Goal: Leave review/rating: Leave review/rating

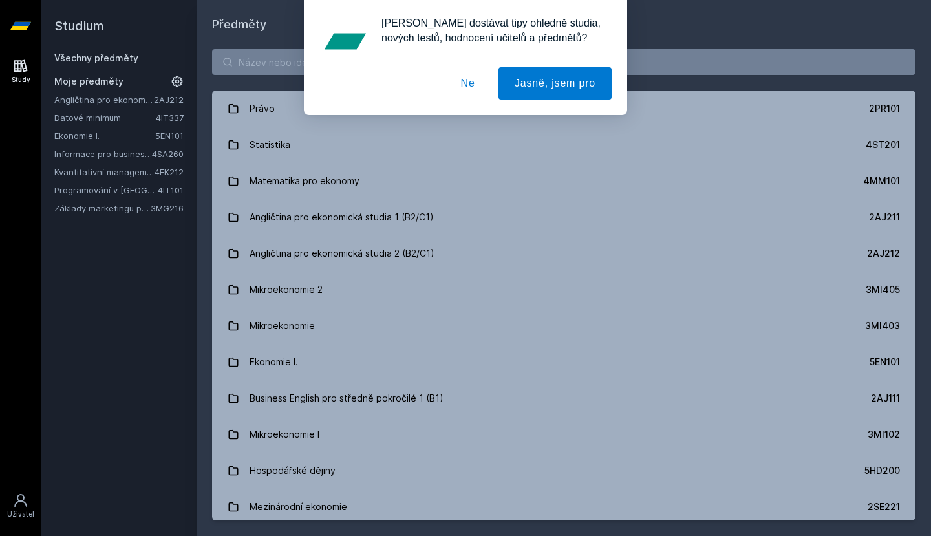
click at [477, 78] on button "Ne" at bounding box center [468, 83] width 47 height 32
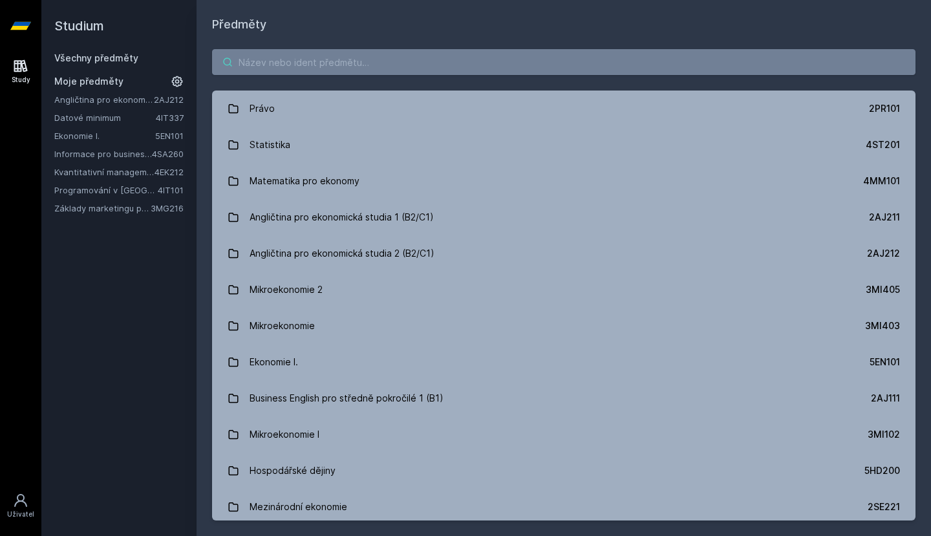
click at [495, 61] on input "search" at bounding box center [563, 62] width 703 height 26
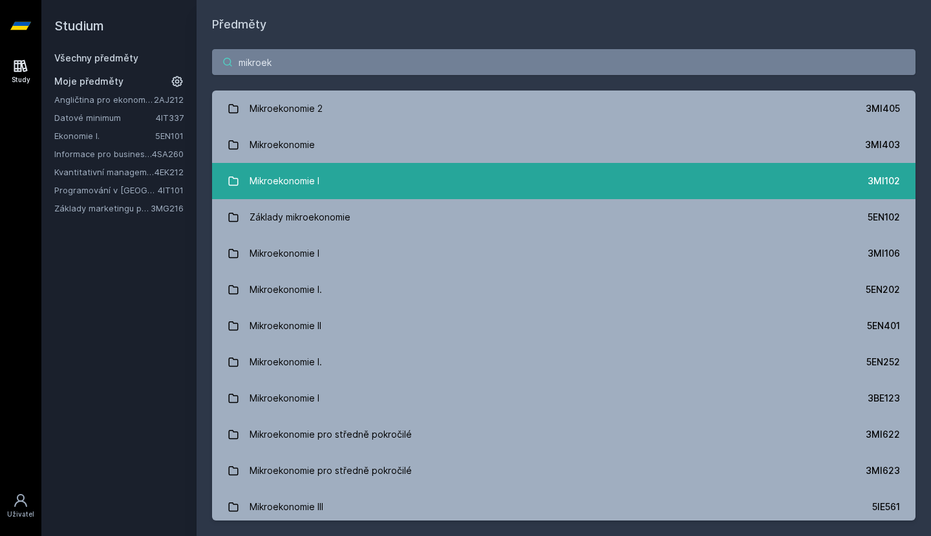
type input "mikroek"
click at [383, 182] on link "Mikroekonomie I 3MI102" at bounding box center [563, 181] width 703 height 36
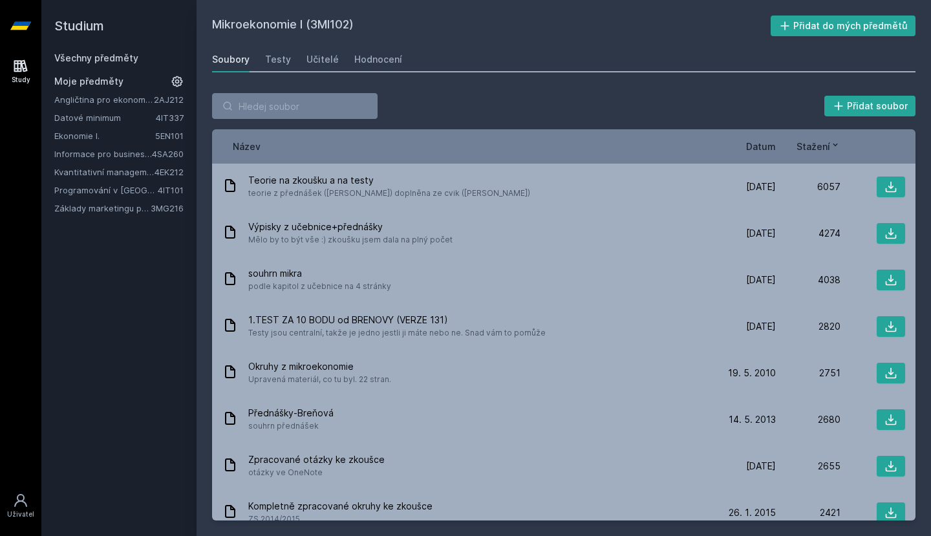
click at [288, 59] on div "Soubory Testy Učitelé Hodnocení" at bounding box center [563, 60] width 703 height 26
click at [283, 59] on div "Testy" at bounding box center [278, 59] width 26 height 13
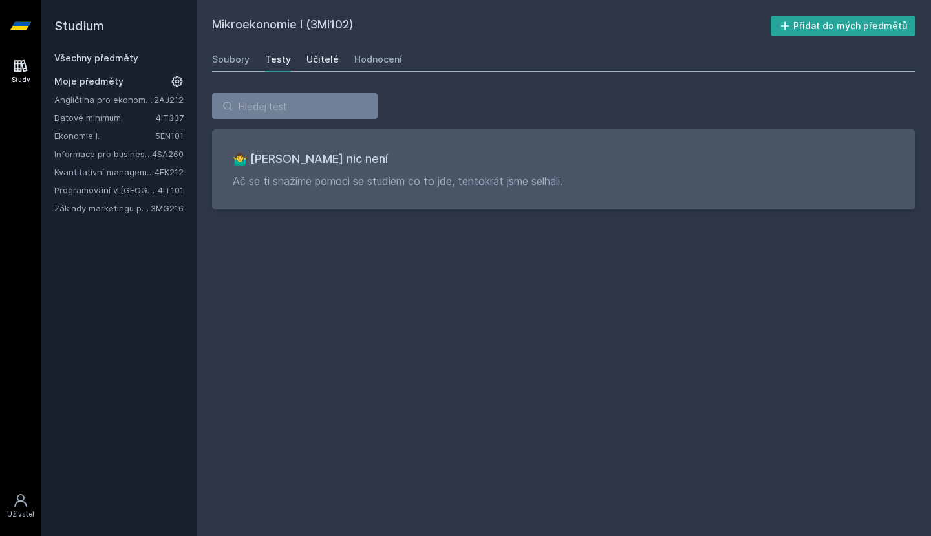
click at [314, 61] on div "Učitelé" at bounding box center [322, 59] width 32 height 13
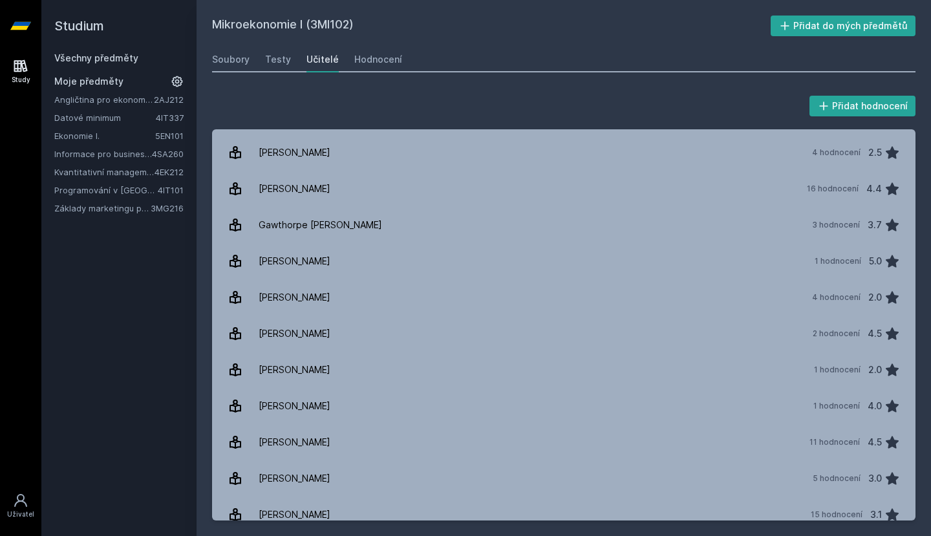
scroll to position [137, 0]
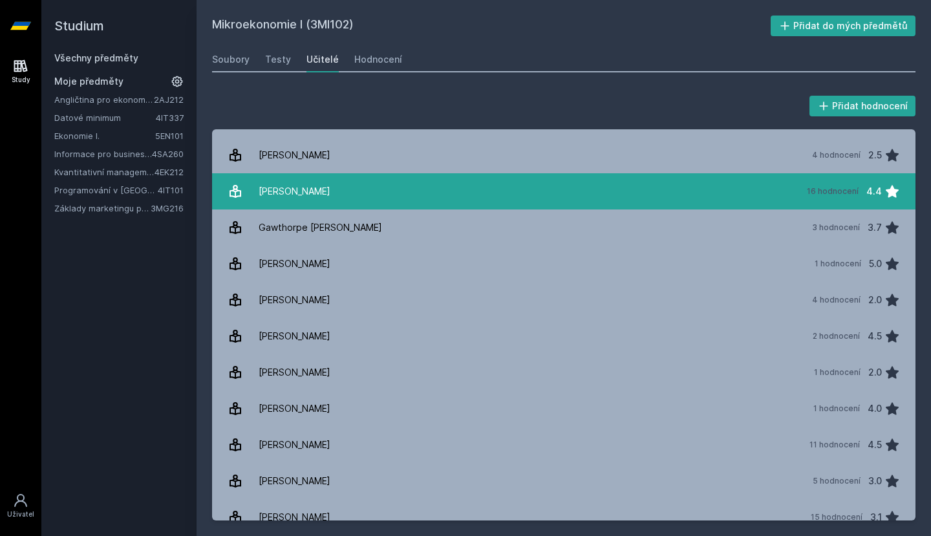
click at [330, 199] on div "[PERSON_NAME]" at bounding box center [295, 191] width 72 height 26
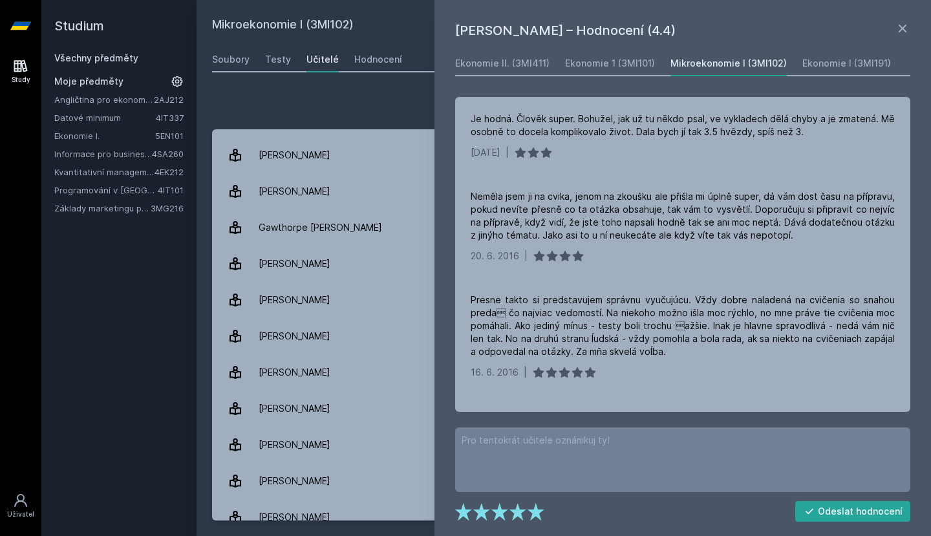
click at [386, 114] on div "Přidat hodnocení" at bounding box center [563, 106] width 703 height 26
click at [399, 114] on div "Přidat hodnocení" at bounding box center [563, 106] width 703 height 26
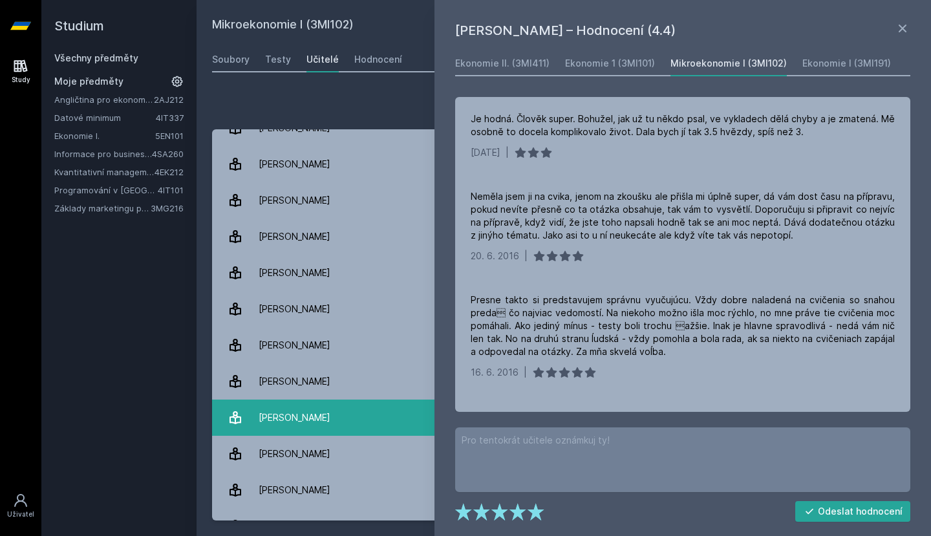
scroll to position [383, 0]
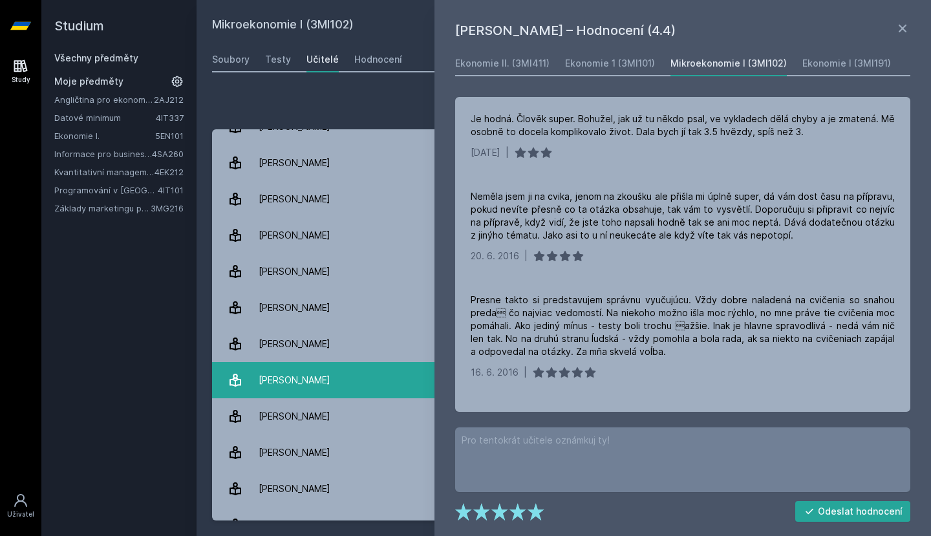
click at [356, 383] on link "[PERSON_NAME] 3 hodnocení 4.7" at bounding box center [563, 380] width 703 height 36
